Goal: Transaction & Acquisition: Purchase product/service

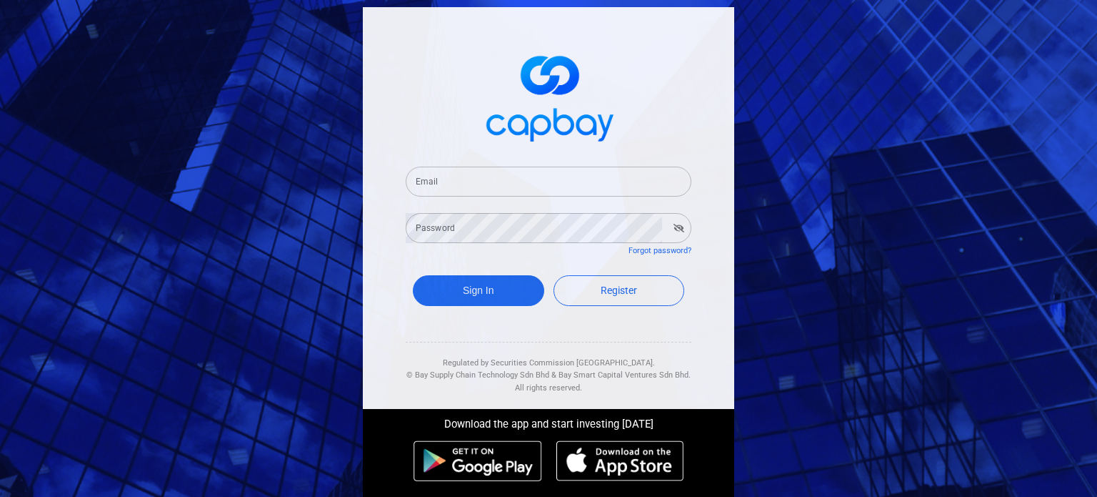
click at [482, 177] on input "Email" at bounding box center [549, 181] width 286 height 30
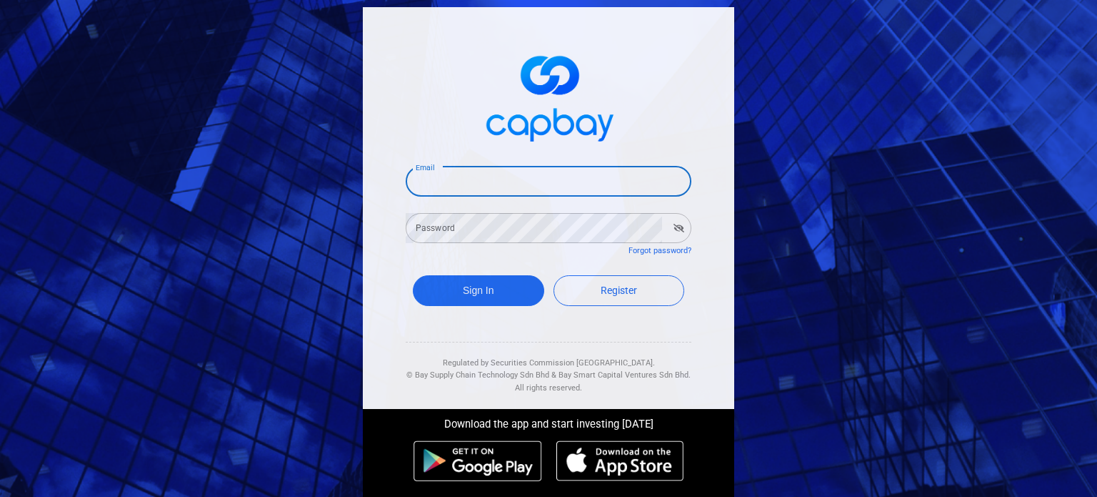
paste input "[EMAIL_ADDRESS][DOMAIN_NAME]"
type input "[EMAIL_ADDRESS][DOMAIN_NAME]"
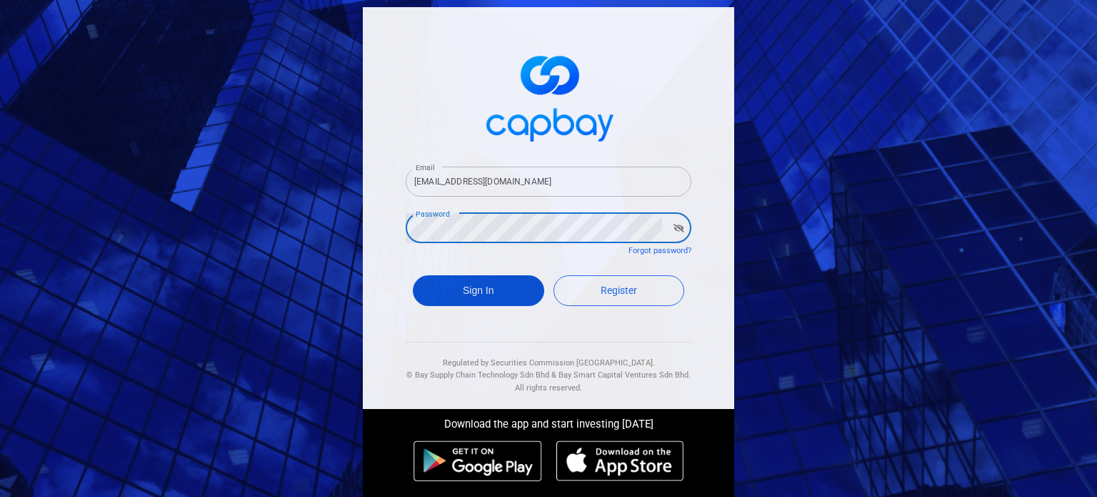
click at [487, 293] on button "Sign In" at bounding box center [478, 290] width 131 height 31
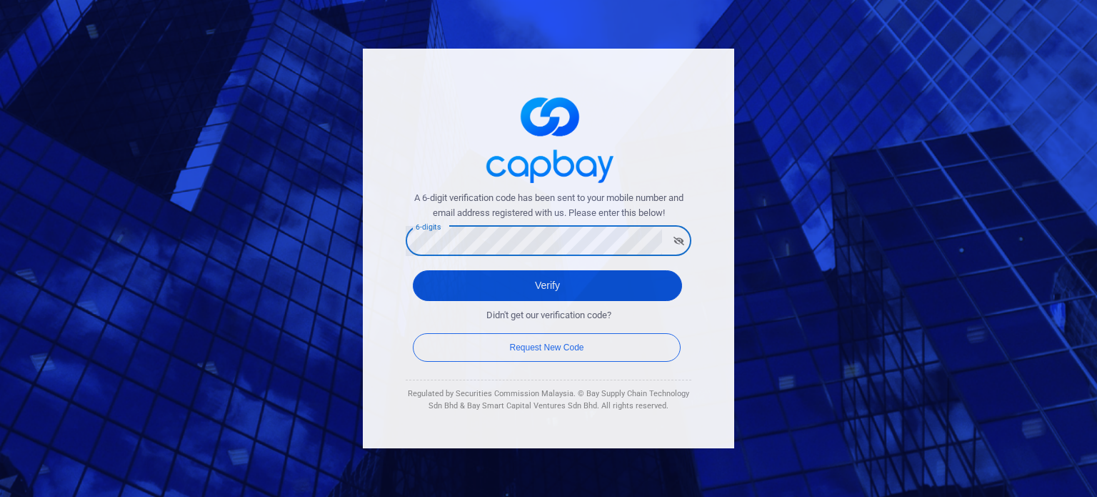
click at [461, 277] on button "Verify" at bounding box center [547, 285] width 269 height 31
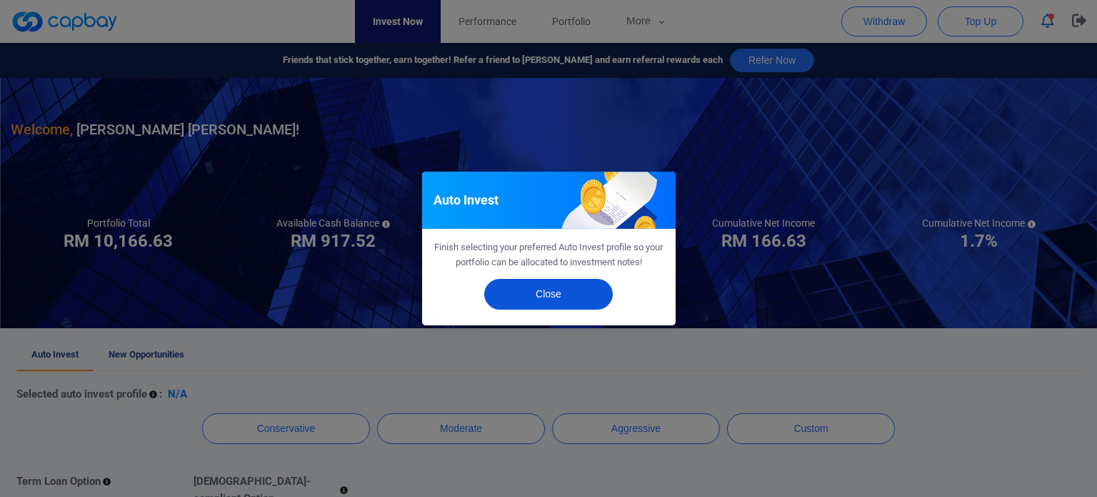
click at [559, 288] on button "Close" at bounding box center [548, 294] width 129 height 31
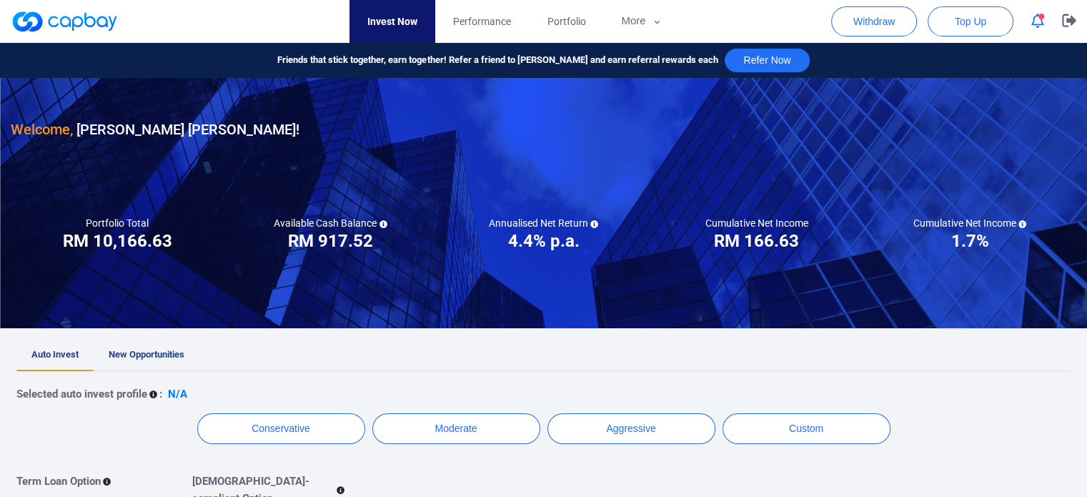
click at [157, 354] on span "New Opportunities" at bounding box center [147, 354] width 76 height 11
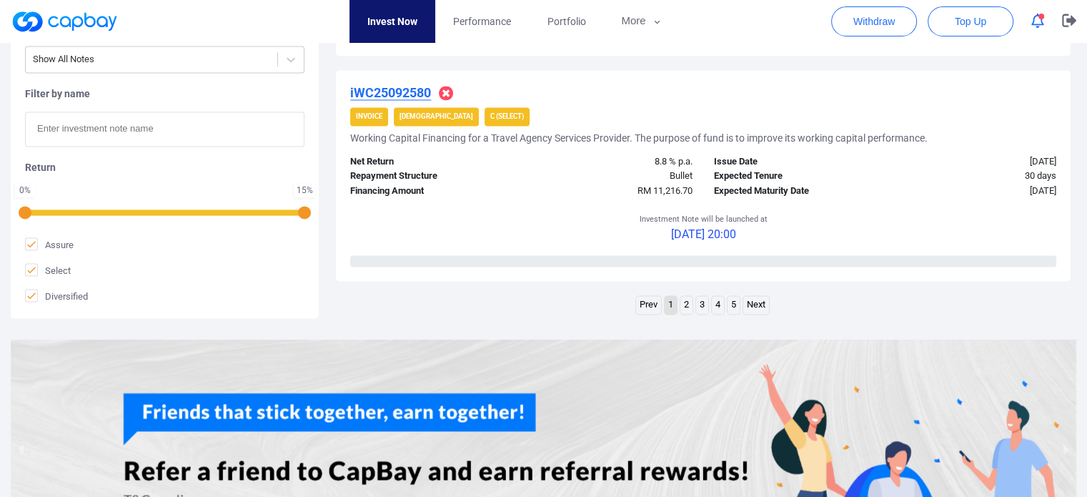
scroll to position [2310, 0]
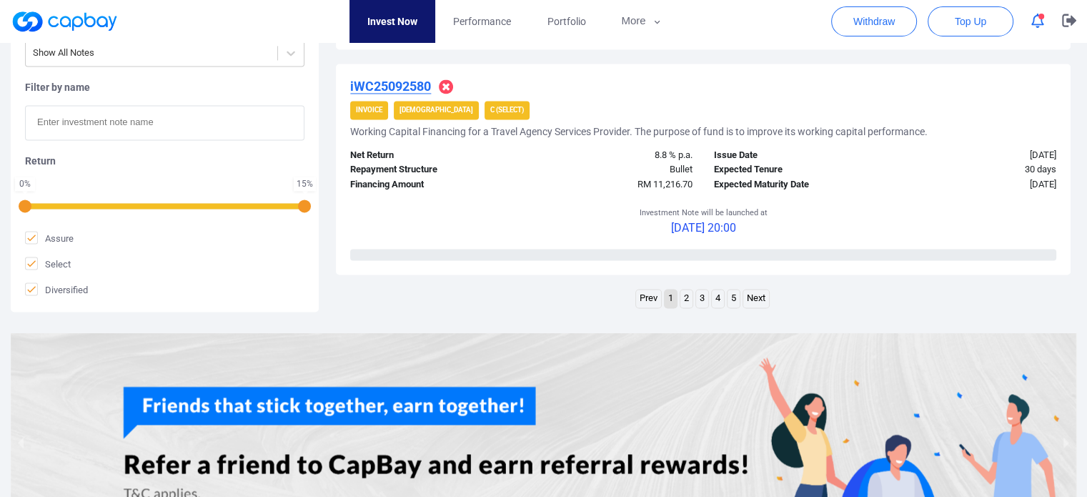
click at [734, 297] on link "5" at bounding box center [733, 298] width 12 height 18
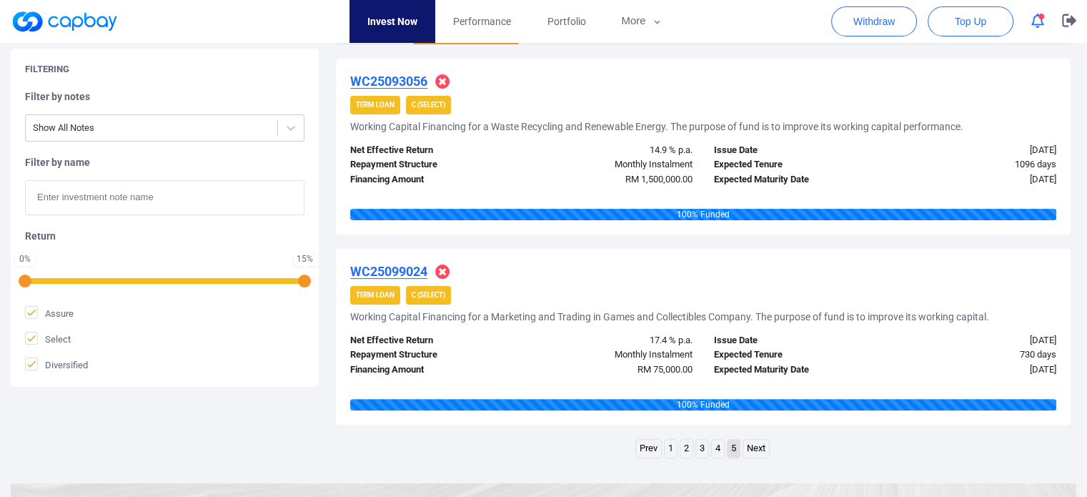
scroll to position [289, 0]
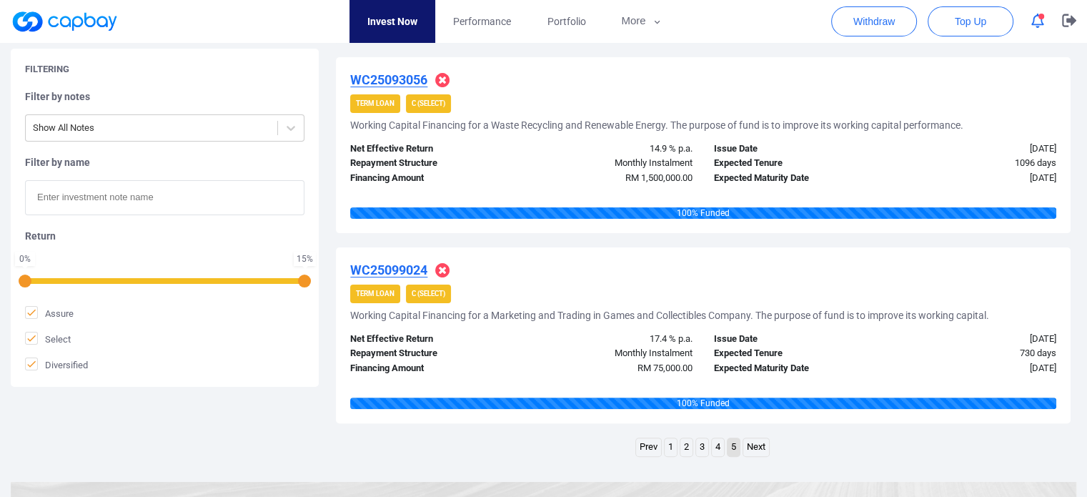
click at [723, 448] on link "4" at bounding box center [718, 447] width 12 height 18
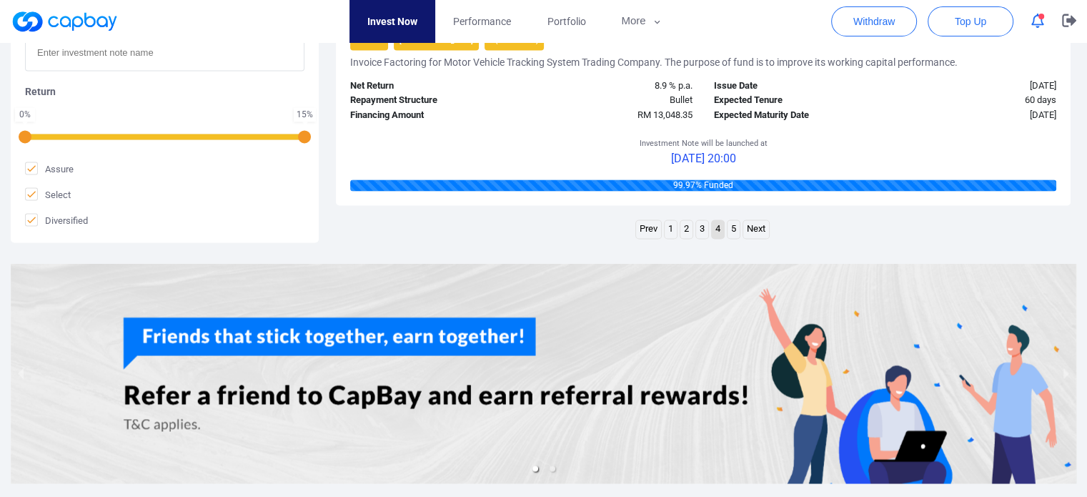
scroll to position [2380, 0]
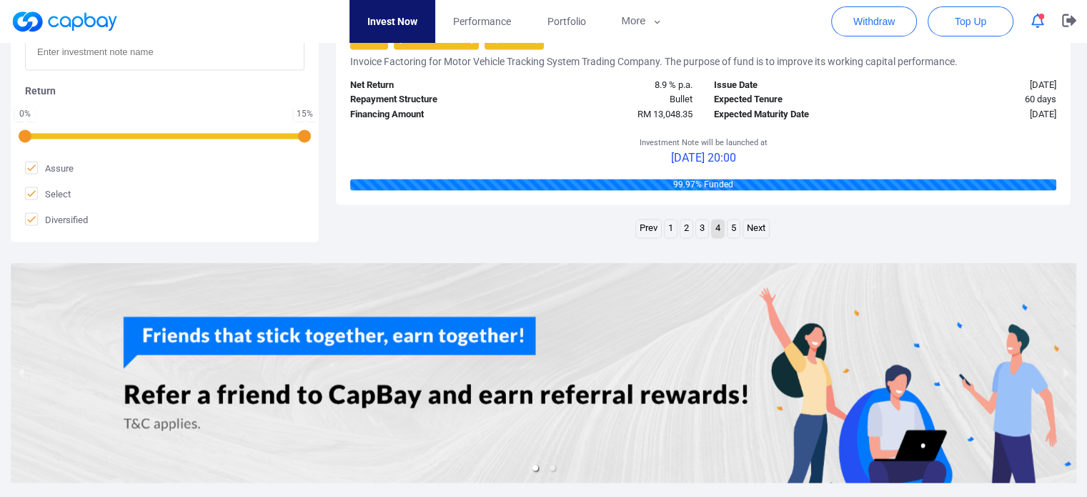
click at [700, 229] on link "3" at bounding box center [702, 228] width 12 height 18
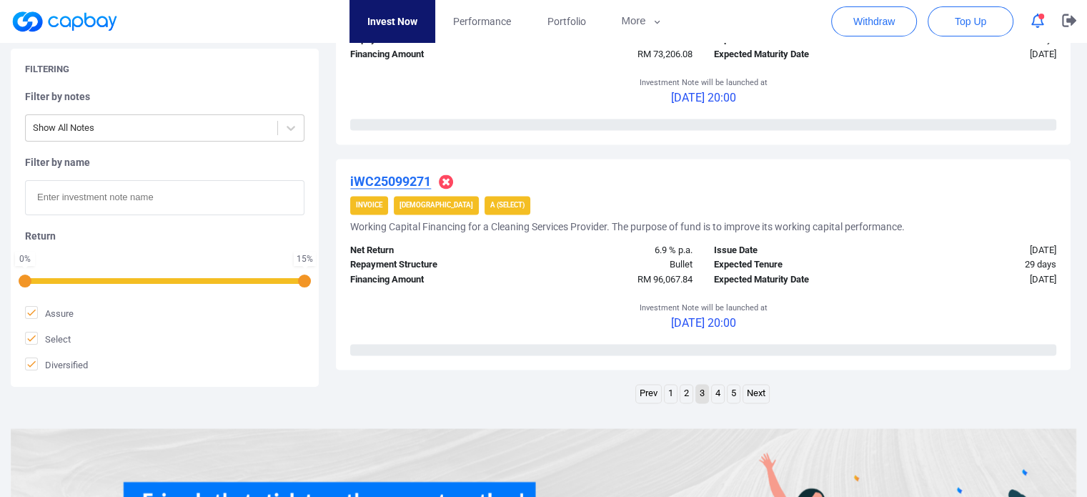
scroll to position [2218, 0]
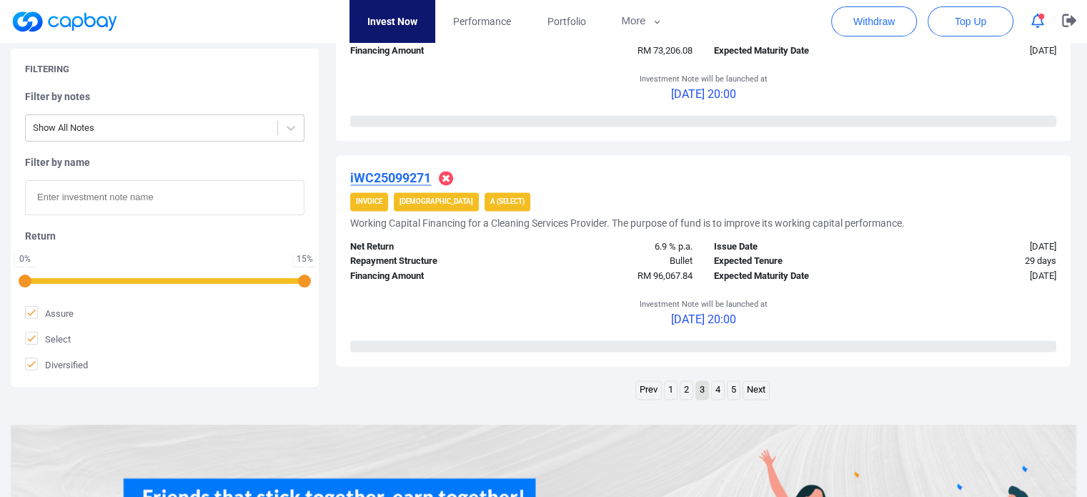
click at [684, 389] on link "2" at bounding box center [686, 390] width 12 height 18
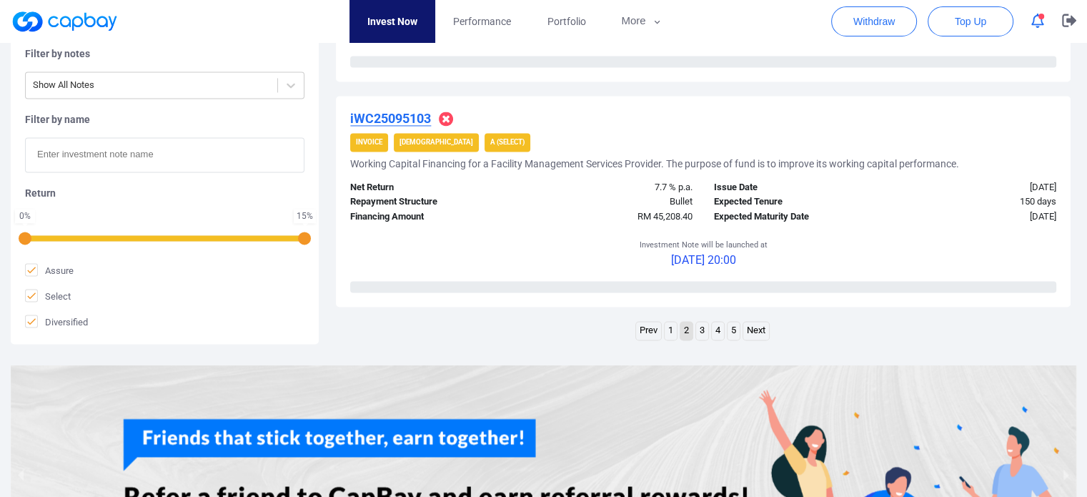
scroll to position [2313, 0]
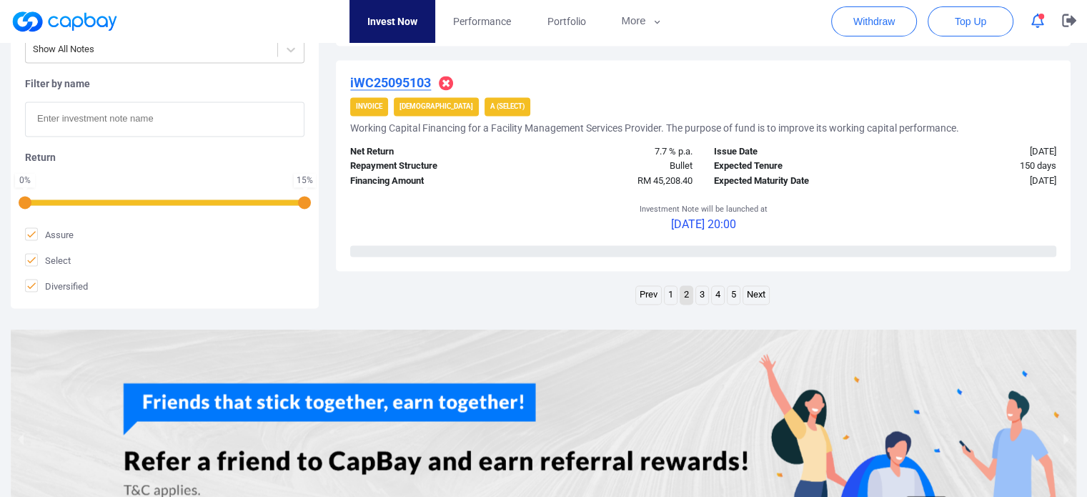
click at [669, 296] on link "1" at bounding box center [670, 295] width 12 height 18
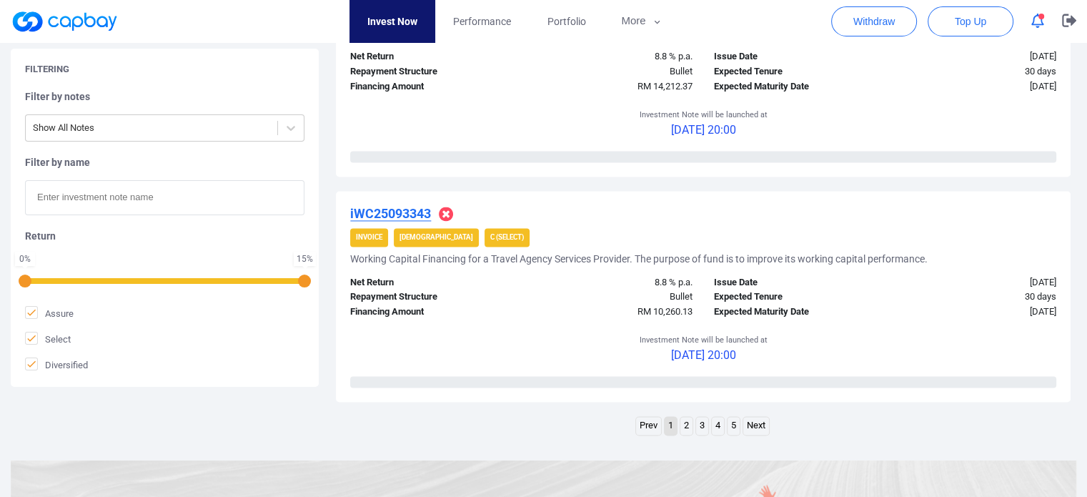
scroll to position [2193, 0]
